Goal: Information Seeking & Learning: Compare options

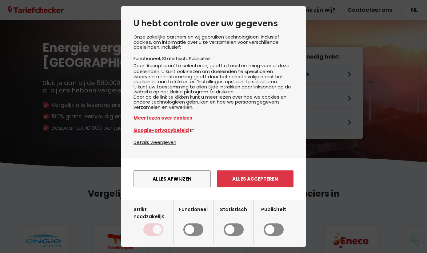
click at [272, 187] on button "Alles accepteren" at bounding box center [255, 178] width 77 height 17
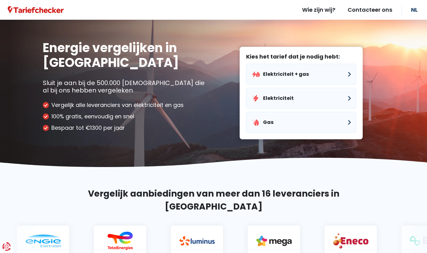
click at [330, 75] on button "Elektriciteit + gas" at bounding box center [301, 74] width 110 height 21
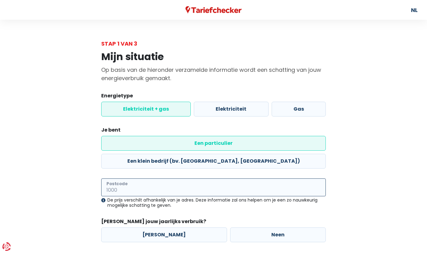
click at [113, 178] on input "Postcode" at bounding box center [213, 187] width 225 height 18
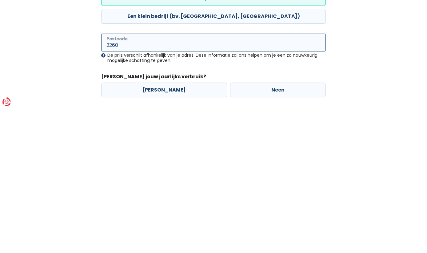
type input "2260"
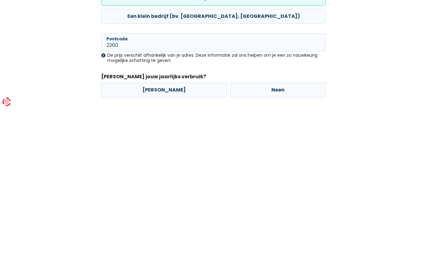
click at [158, 227] on label "[PERSON_NAME]" at bounding box center [164, 234] width 126 height 15
click at [158, 227] on input "[PERSON_NAME]" at bounding box center [164, 234] width 126 height 15
radio input "true"
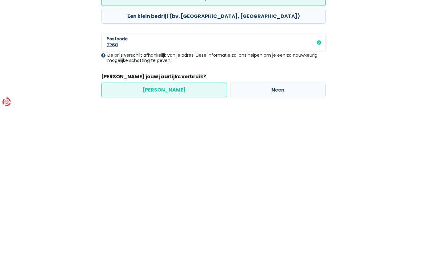
scroll to position [19, 0]
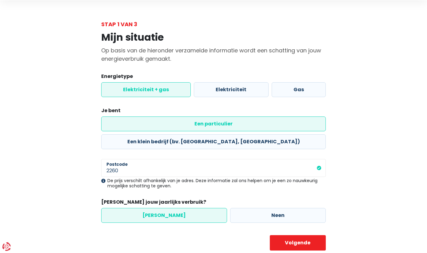
click at [385, 108] on div "Mijn situatie Op basis van de hieronder verzamelde informatie wordt een schatti…" at bounding box center [213, 139] width 351 height 222
click at [301, 235] on button "Volgende" at bounding box center [298, 242] width 56 height 15
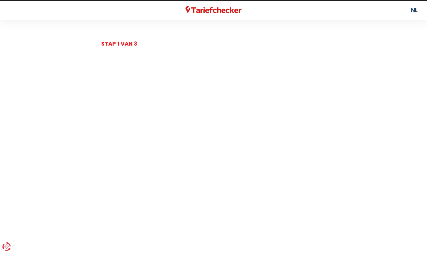
select select
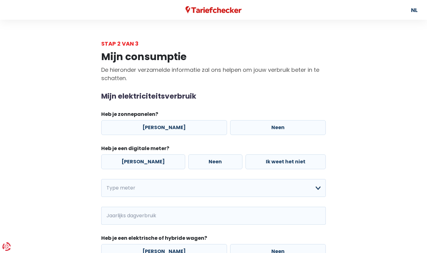
click at [275, 126] on label "Neen" at bounding box center [278, 127] width 96 height 15
click at [275, 126] on input "Neen" at bounding box center [278, 127] width 96 height 15
radio input "true"
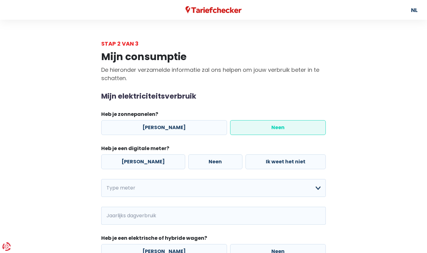
click at [142, 158] on label "[PERSON_NAME]" at bounding box center [143, 161] width 84 height 15
click at [142, 158] on input "[PERSON_NAME]" at bounding box center [143, 161] width 84 height 15
radio input "true"
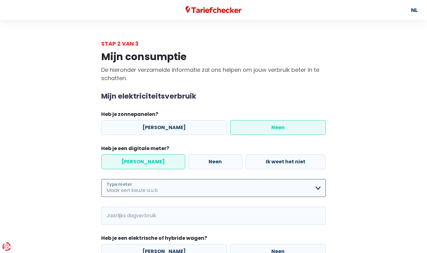
click at [322, 185] on select "Enkelvoudig Tweevoudig Enkelvoudig + uitsluitend nachttarief Tweevoudig + uitsl…" at bounding box center [213, 188] width 225 height 18
select select "day_night_bi_hourly"
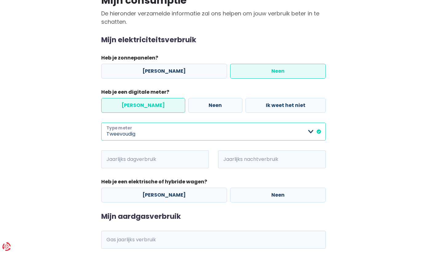
scroll to position [57, 0]
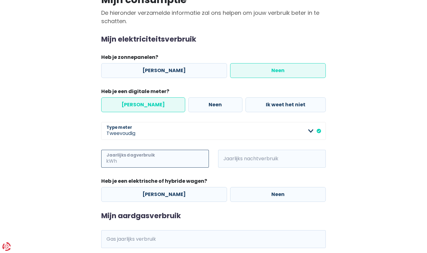
click at [118, 154] on input "Jaarlijks dagverbruik" at bounding box center [163, 159] width 91 height 18
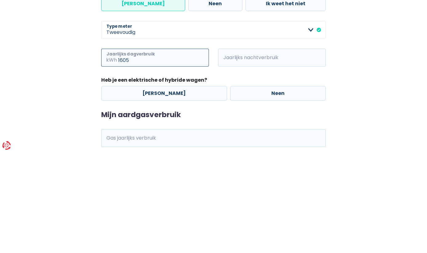
type input "1605"
click at [232, 150] on span "kWh" at bounding box center [226, 159] width 17 height 18
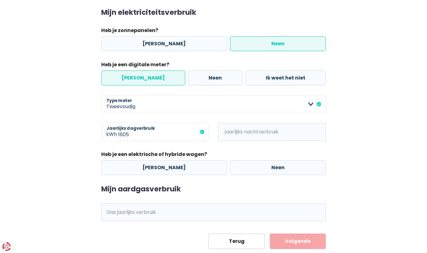
click at [230, 132] on span "kWh" at bounding box center [226, 132] width 17 height 18
click at [297, 131] on input "Jaarlijks nachtverbruik" at bounding box center [280, 132] width 91 height 18
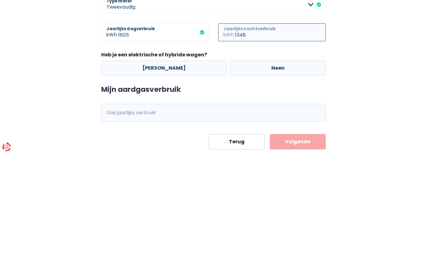
type input "1348"
click at [274, 160] on label "Neen" at bounding box center [278, 167] width 96 height 15
click at [274, 160] on input "Neen" at bounding box center [278, 167] width 96 height 15
radio input "true"
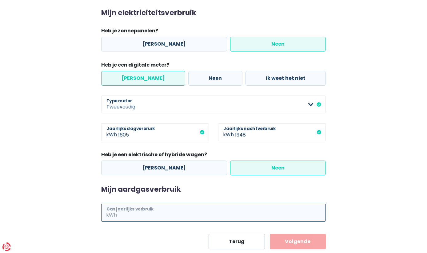
click at [172, 208] on input "Gas jaarlijks verbruik" at bounding box center [222, 212] width 208 height 18
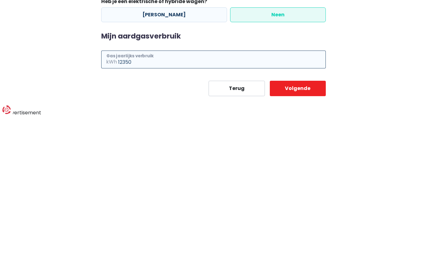
type input "12350"
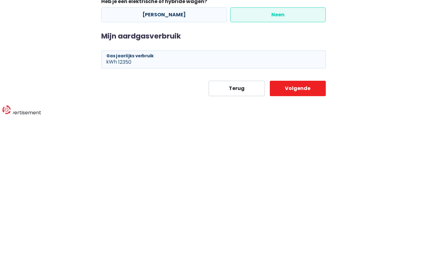
click at [304, 217] on button "Volgende" at bounding box center [298, 224] width 56 height 15
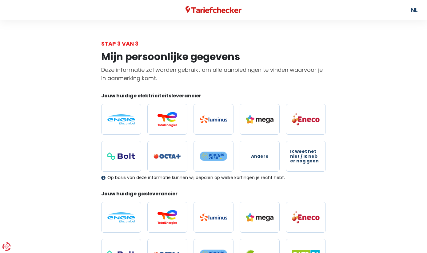
click at [122, 117] on img at bounding box center [121, 119] width 28 height 10
click at [122, 117] on input "radio" at bounding box center [121, 119] width 40 height 31
radio input "true"
click at [124, 214] on img at bounding box center [121, 217] width 28 height 10
click at [124, 214] on input "radio" at bounding box center [121, 217] width 40 height 31
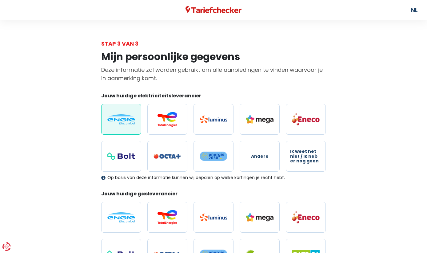
radio input "true"
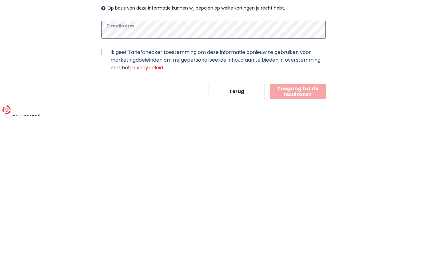
scroll to position [171, 0]
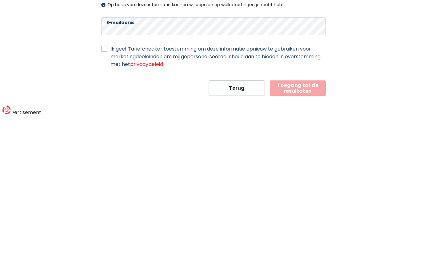
click at [303, 217] on button "Toegang tot de resultaten" at bounding box center [298, 224] width 56 height 15
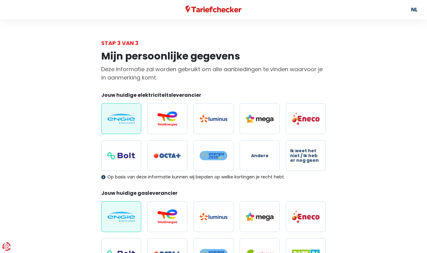
scroll to position [0, 0]
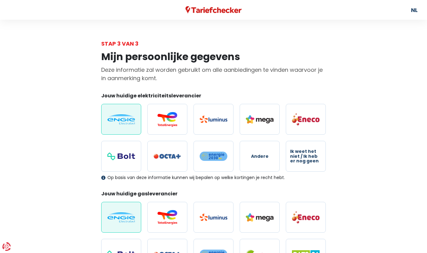
select select "day_night_bi_hourly"
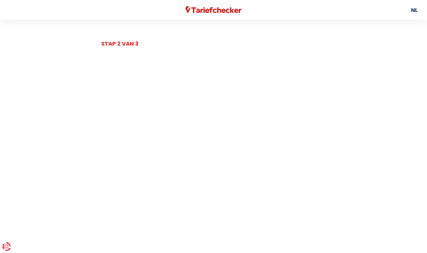
scroll to position [84, 0]
